Goal: Navigation & Orientation: Locate item on page

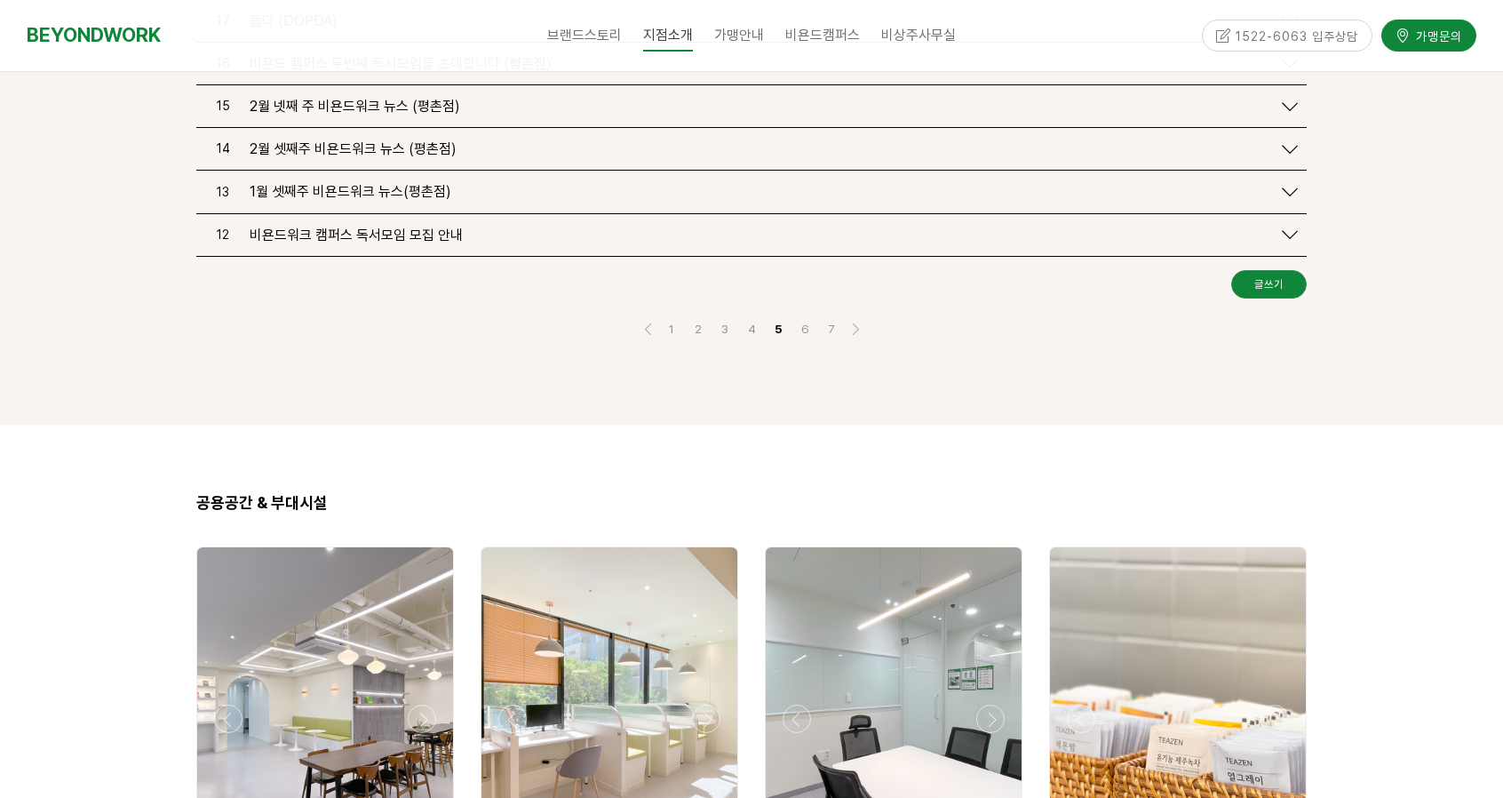
scroll to position [2756, 0]
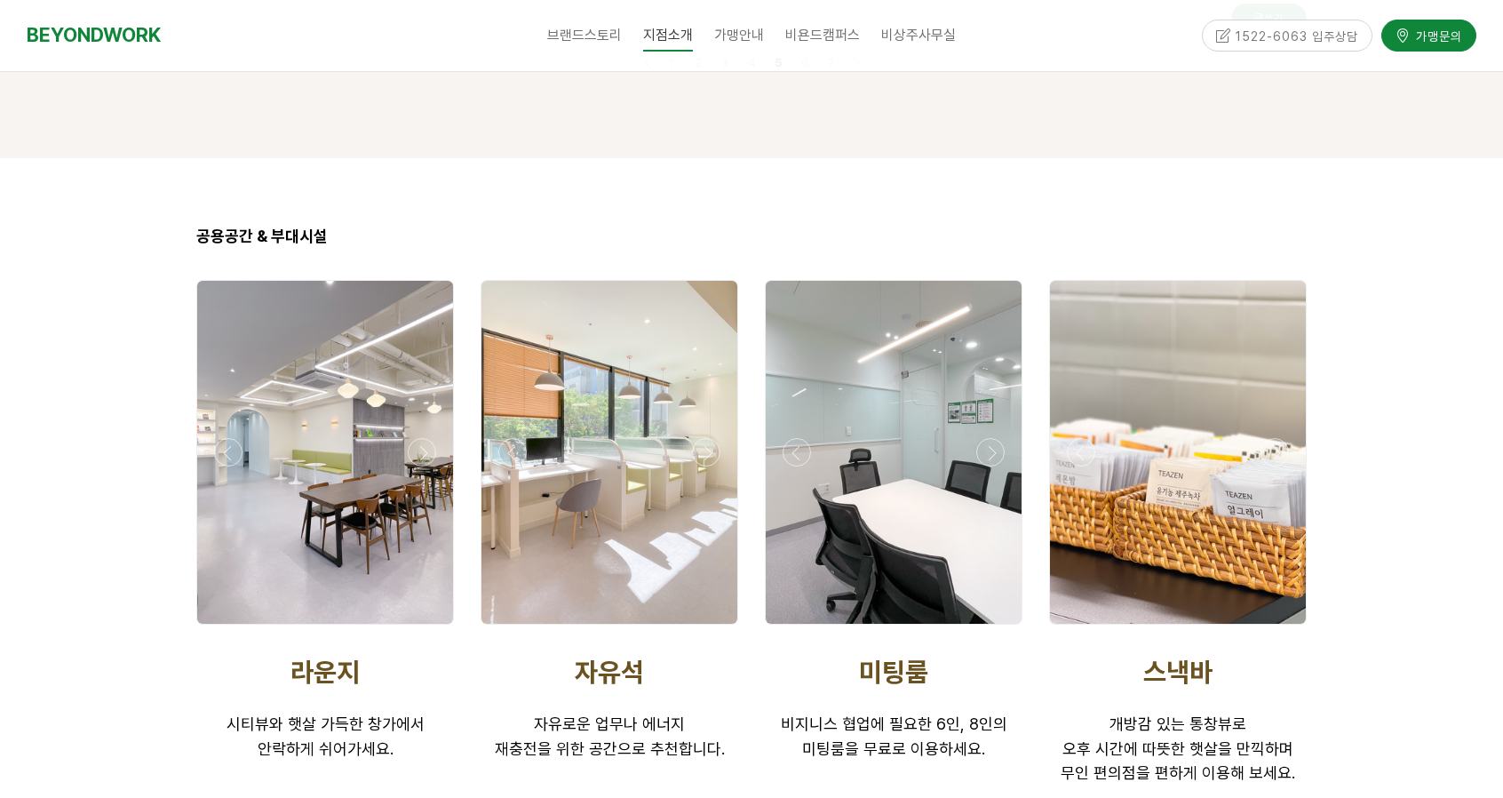
click at [913, 439] on div at bounding box center [894, 452] width 256 height 343
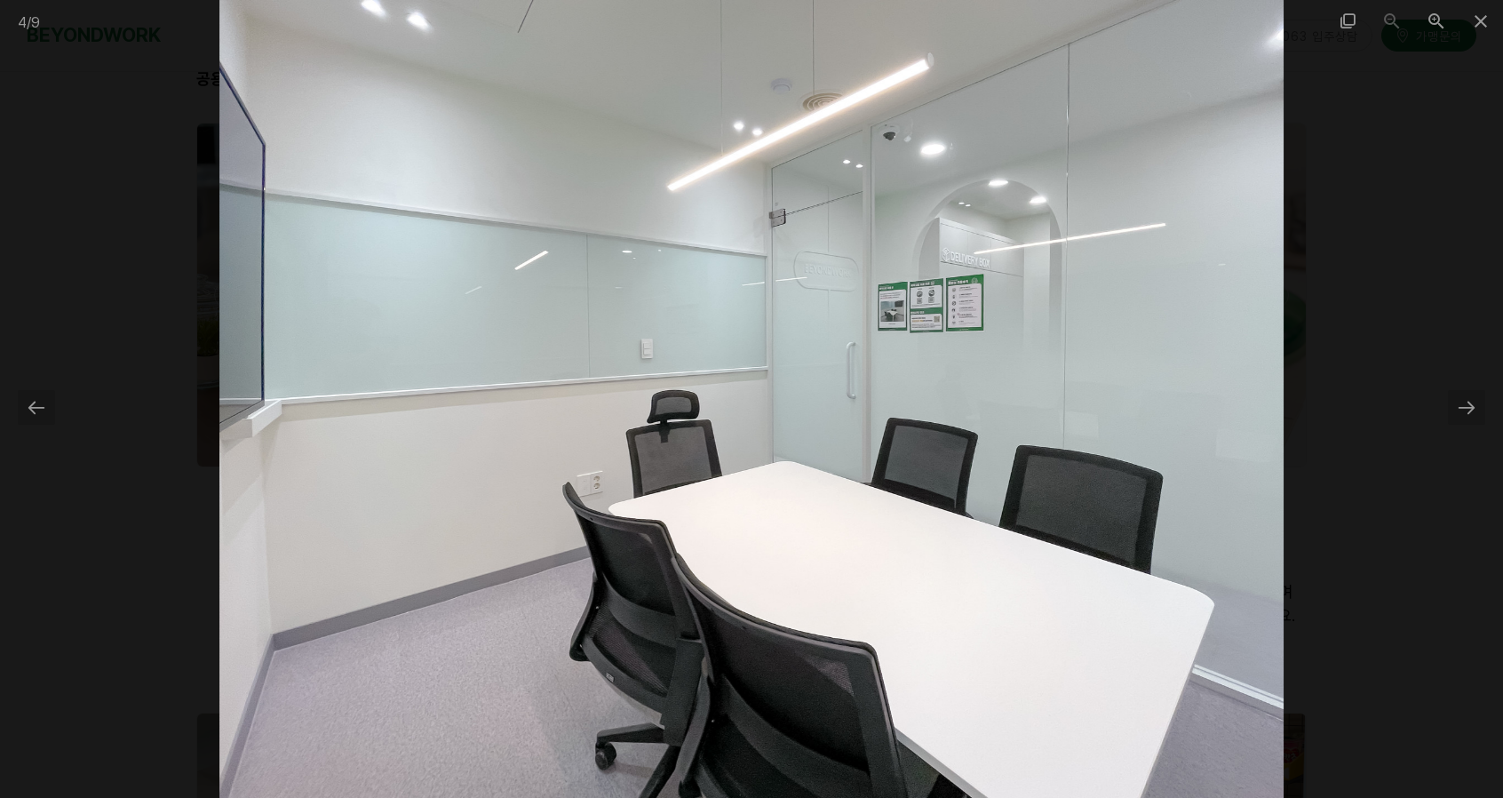
scroll to position [3022, 0]
click at [1466, 414] on div at bounding box center [1466, 407] width 37 height 35
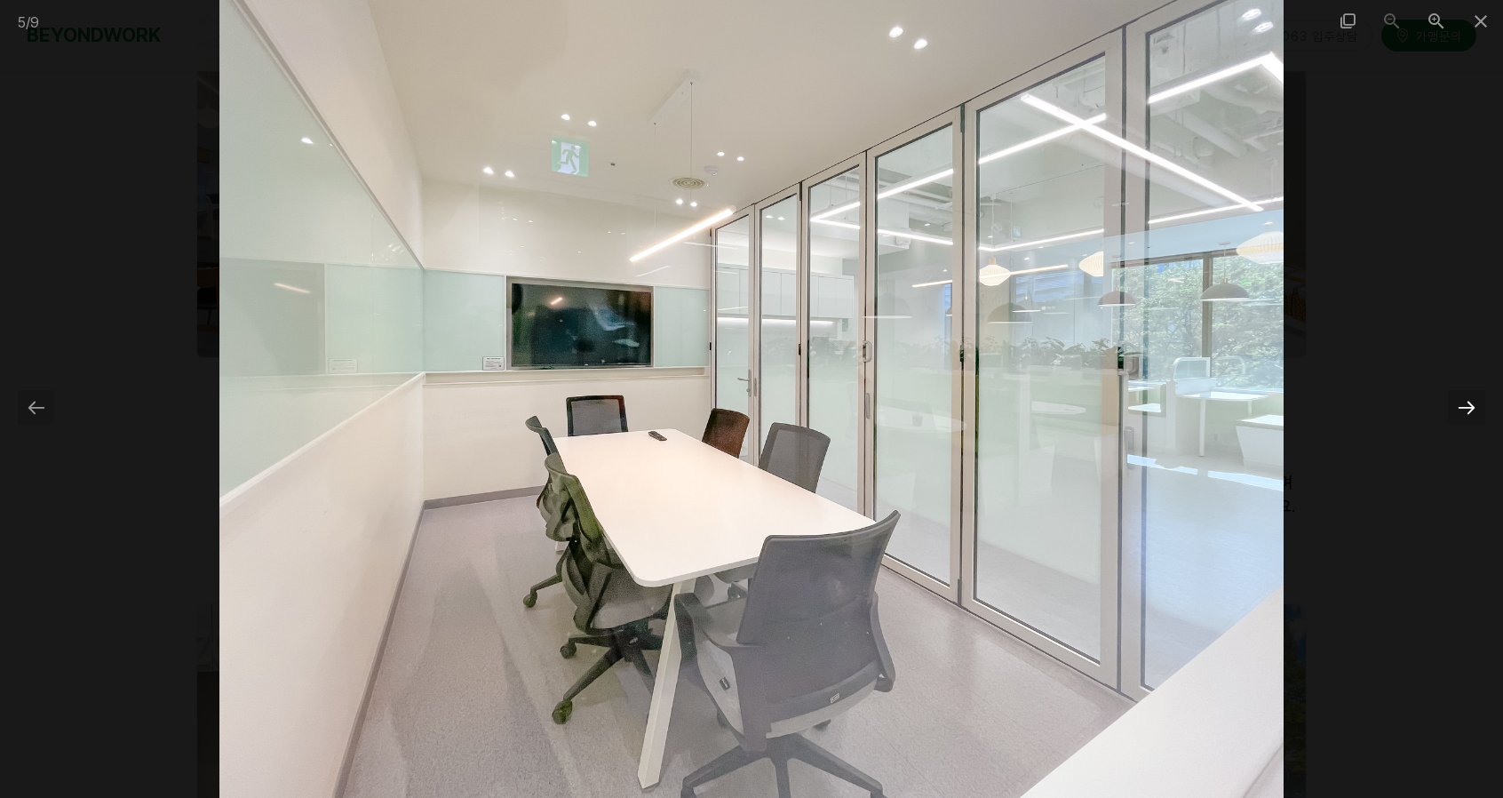
click at [1466, 411] on div at bounding box center [1466, 407] width 37 height 35
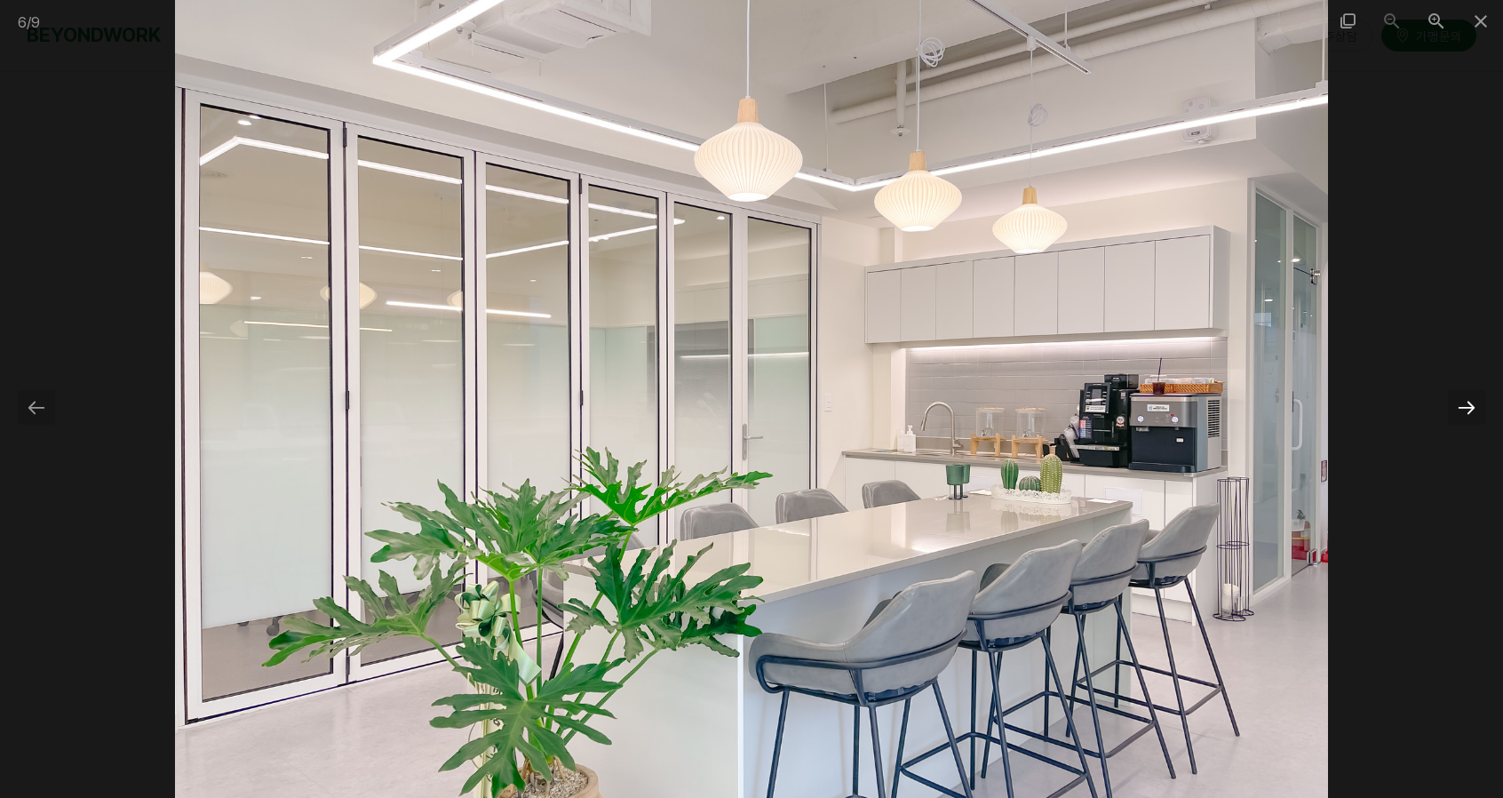
click at [1466, 411] on div at bounding box center [1466, 407] width 37 height 35
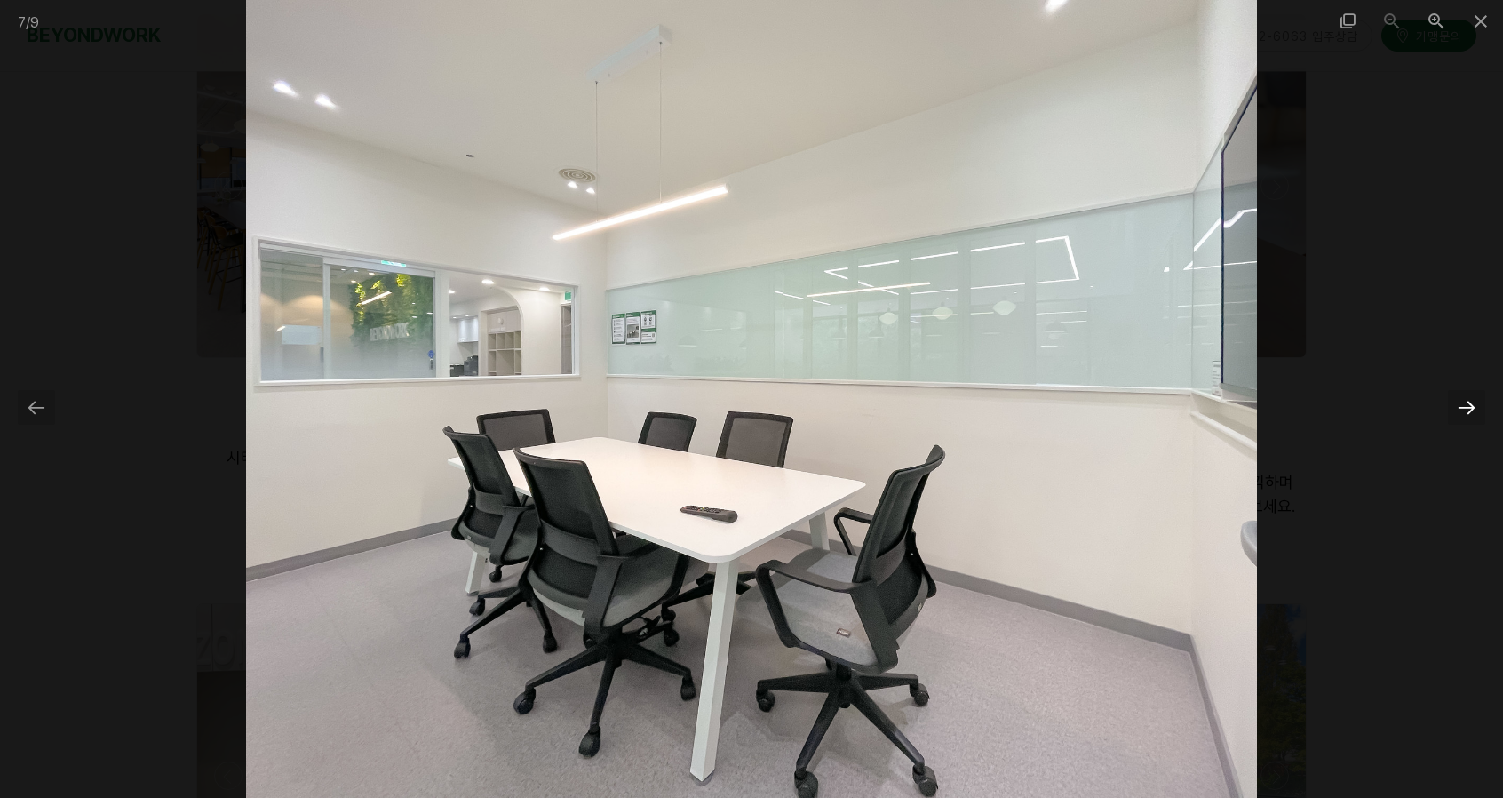
click at [1466, 411] on div at bounding box center [1466, 407] width 37 height 35
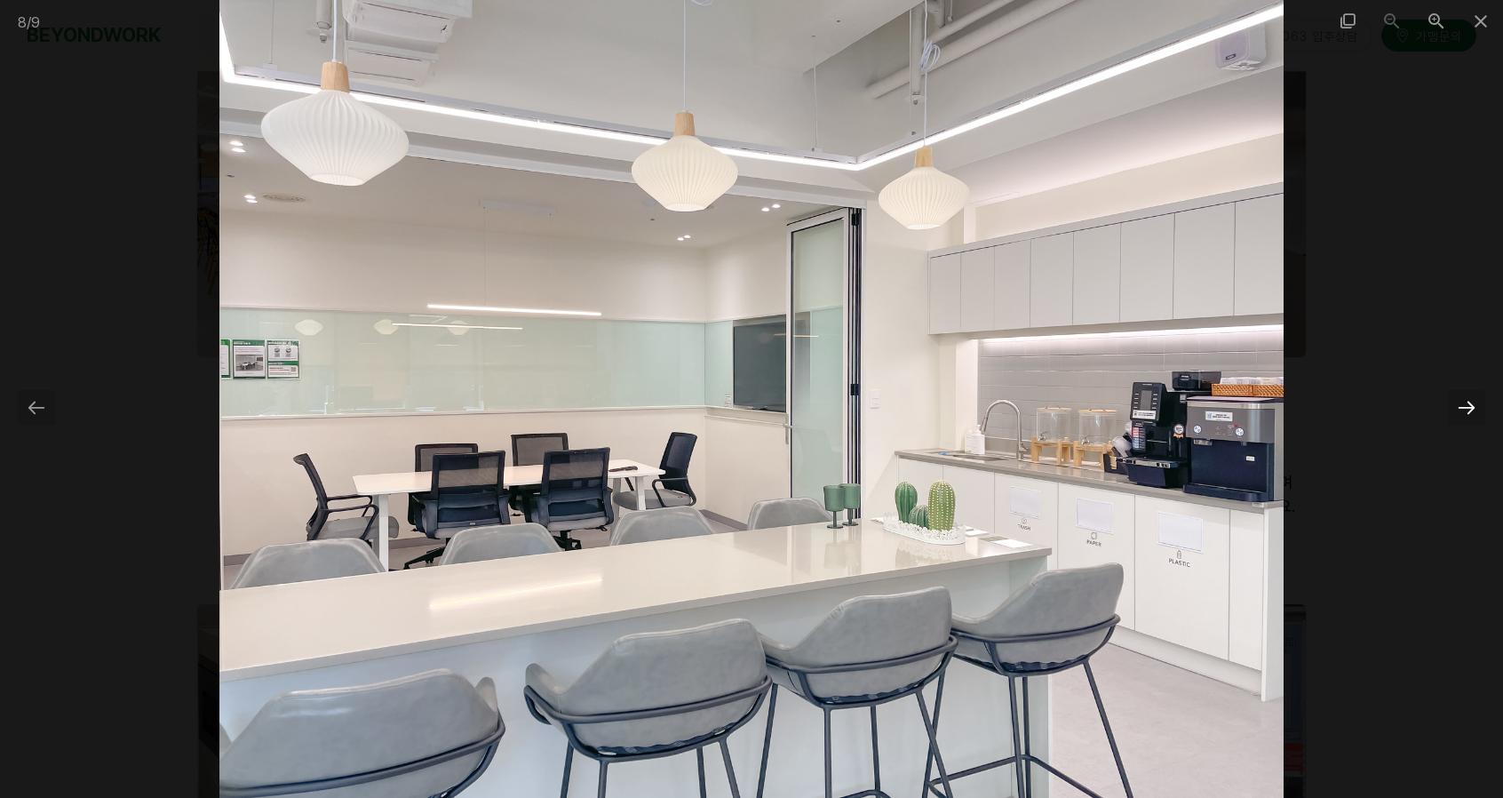
click at [1466, 411] on div at bounding box center [1466, 407] width 37 height 35
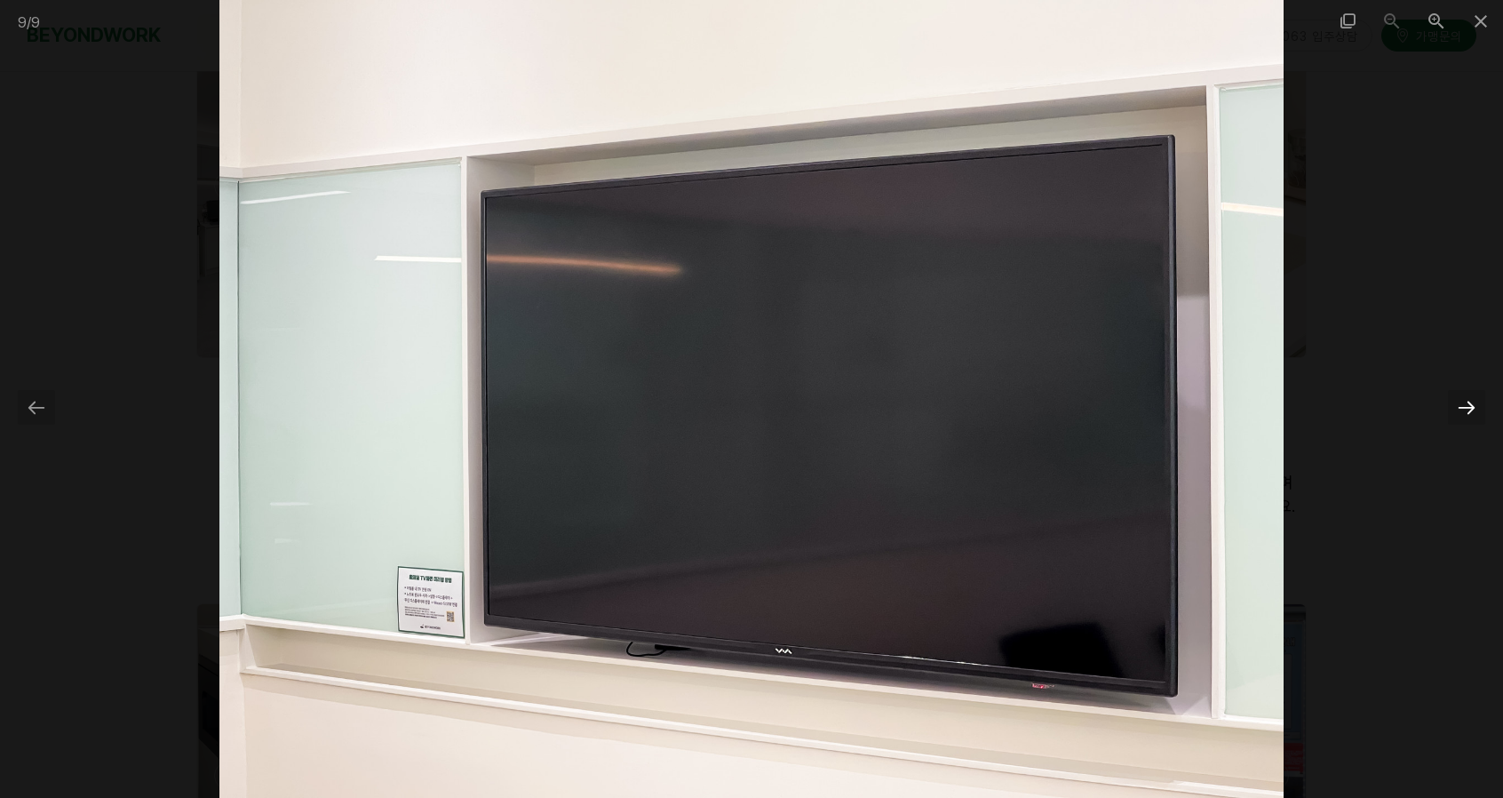
click at [1466, 411] on div at bounding box center [1466, 407] width 37 height 35
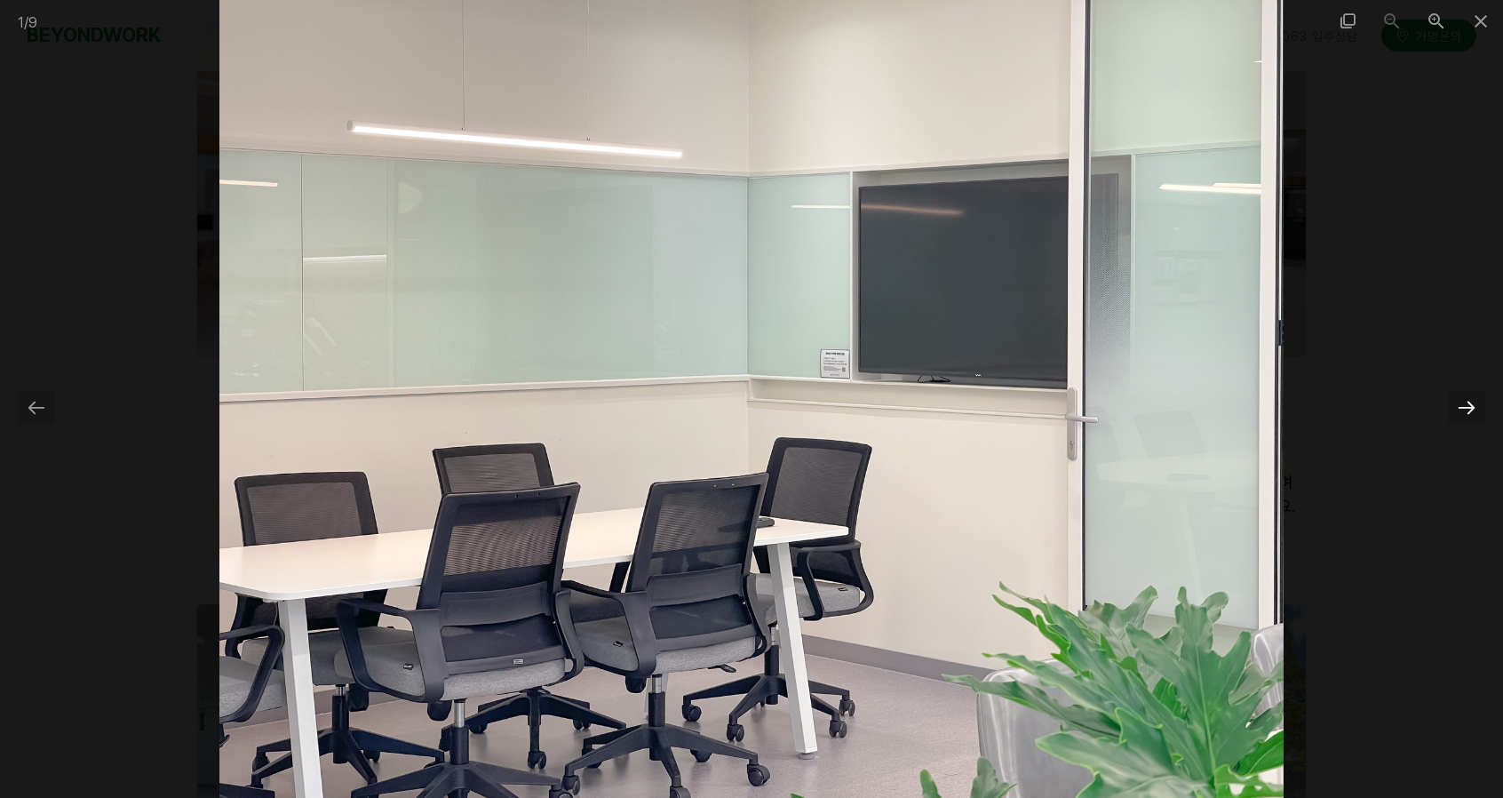
click at [1466, 411] on div at bounding box center [1466, 407] width 37 height 35
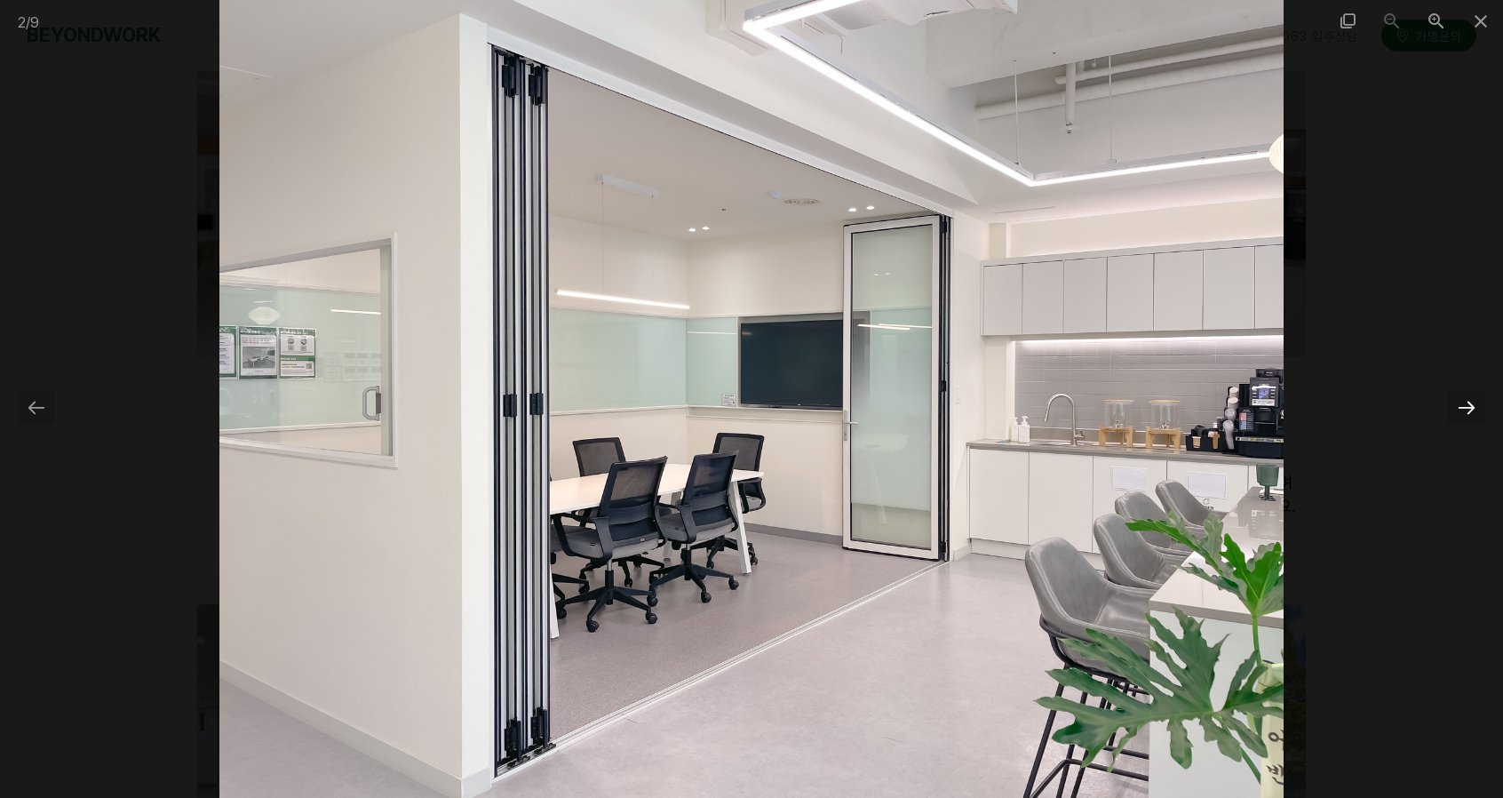
click at [1466, 411] on div at bounding box center [1466, 407] width 37 height 35
